Goal: Task Accomplishment & Management: Use online tool/utility

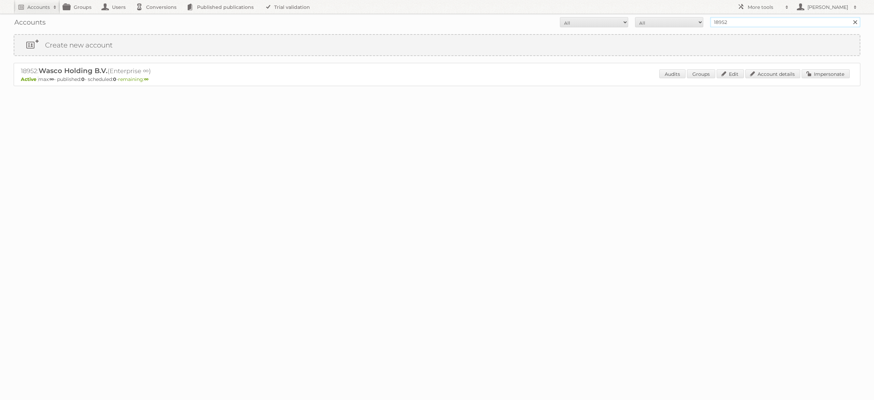
click at [735, 24] on input "18952" at bounding box center [785, 22] width 150 height 10
type input "foschini"
click at [850, 17] on input "Search" at bounding box center [855, 22] width 10 height 10
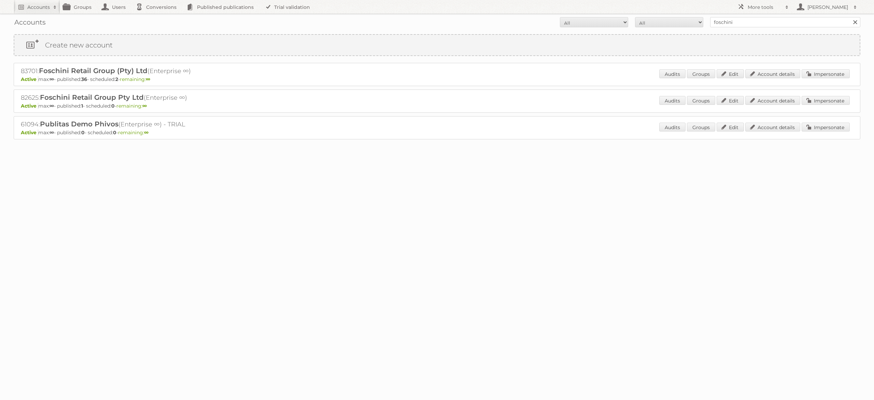
click at [148, 185] on div at bounding box center [437, 180] width 874 height 14
click at [835, 74] on link "Impersonate" at bounding box center [825, 73] width 48 height 9
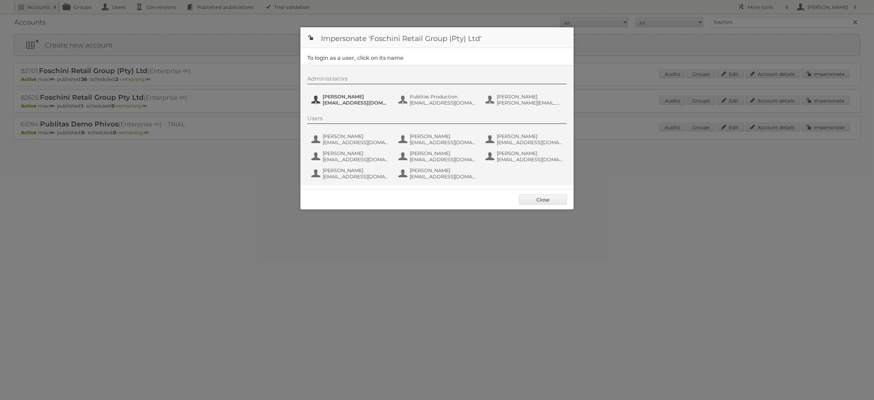
click at [356, 100] on span "[EMAIL_ADDRESS][DOMAIN_NAME]" at bounding box center [356, 103] width 66 height 6
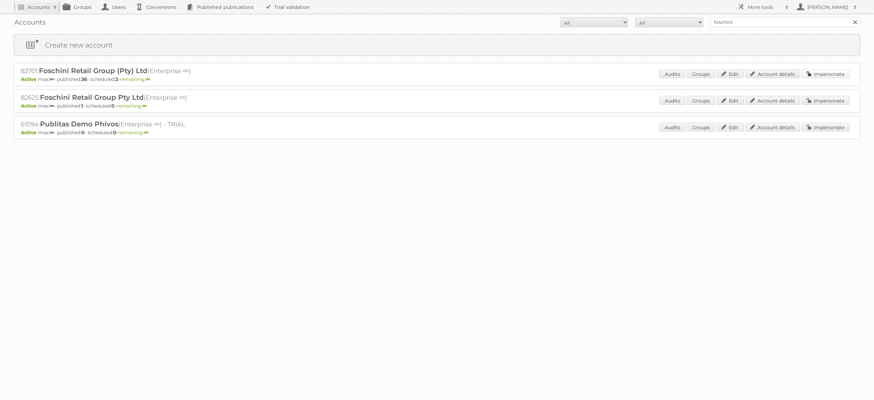
click at [828, 75] on link "Impersonate" at bounding box center [825, 73] width 48 height 9
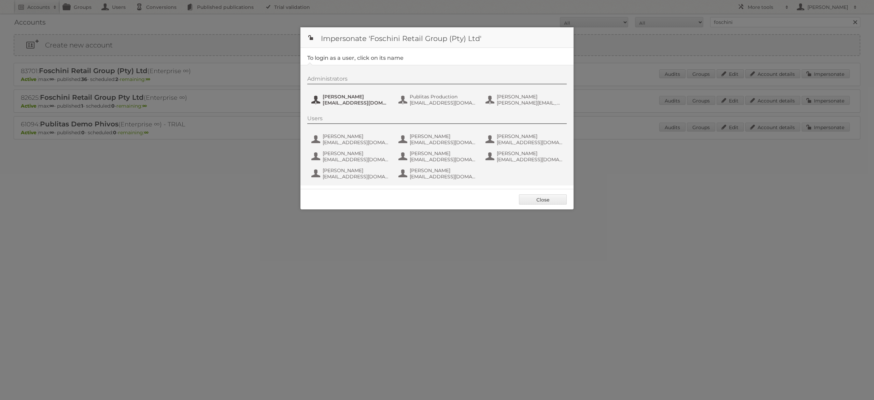
click at [339, 102] on span "[EMAIL_ADDRESS][DOMAIN_NAME]" at bounding box center [356, 103] width 66 height 6
